Goal: Navigation & Orientation: Find specific page/section

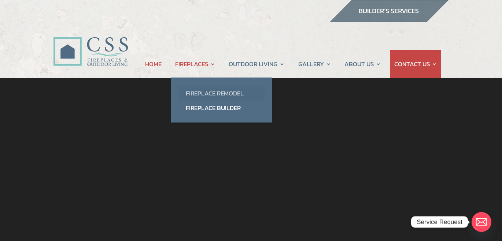
click at [198, 95] on link "Fireplace Remodel" at bounding box center [221, 93] width 86 height 15
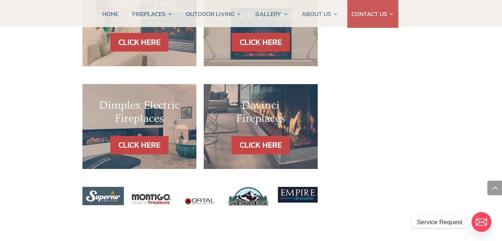
scroll to position [821, 0]
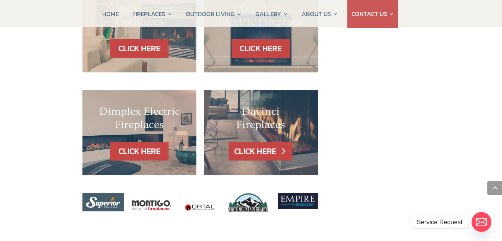
click at [250, 142] on link "CLICK HERE" at bounding box center [260, 151] width 64 height 19
